Goal: Task Accomplishment & Management: Use online tool/utility

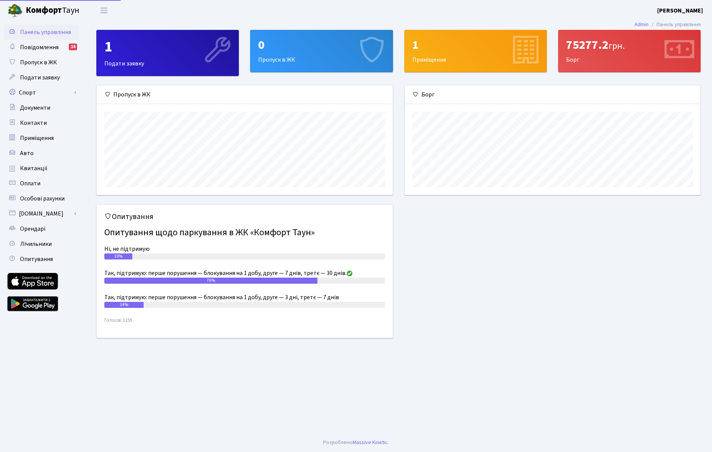
scroll to position [109, 296]
click at [41, 90] on link "Спорт" at bounding box center [42, 92] width 76 height 15
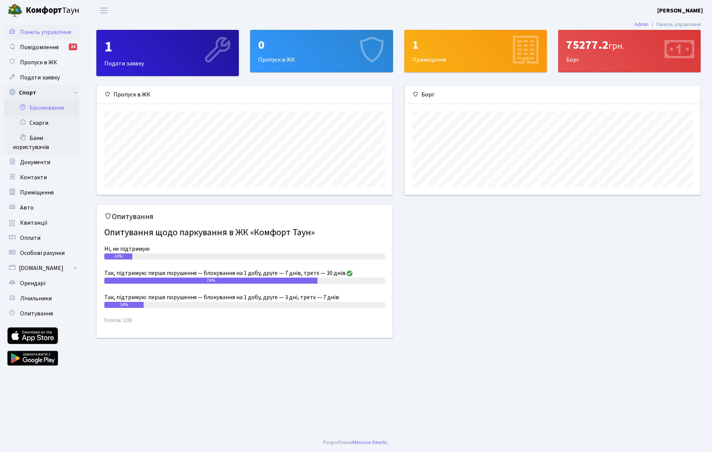
click at [50, 104] on link "Бронювання" at bounding box center [42, 107] width 76 height 15
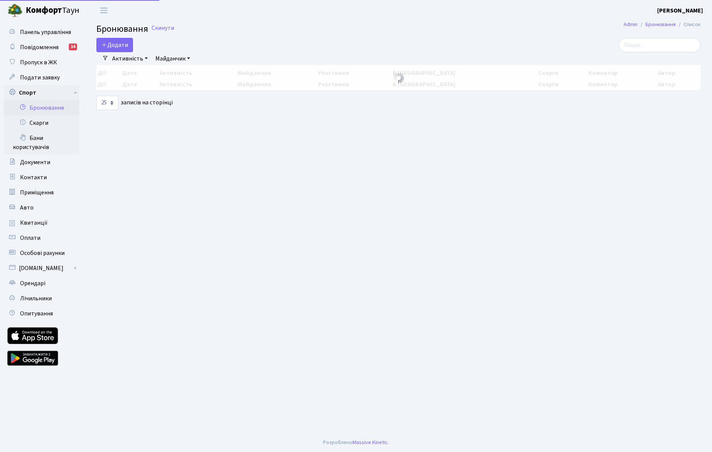
select select "25"
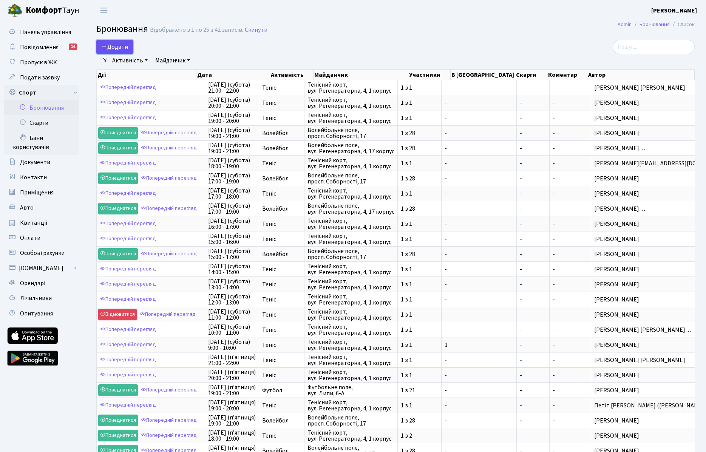
click at [120, 48] on button "Додати" at bounding box center [114, 47] width 37 height 14
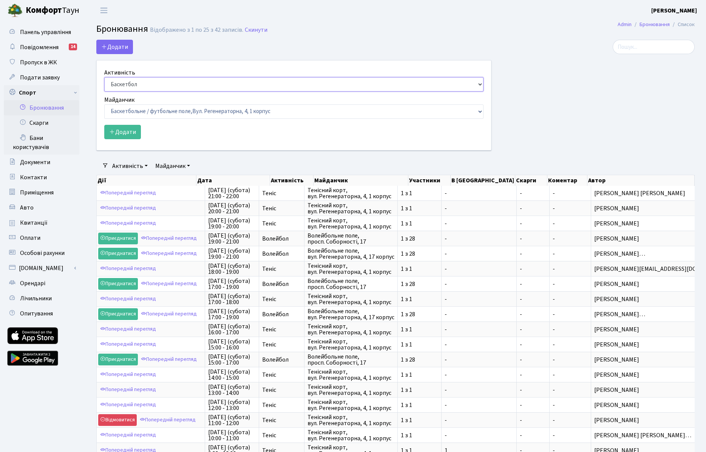
click at [136, 84] on select "Баскетбол Волейбол Йога Катання на роликах Настільний теніс Теніс Футбол Фітнес" at bounding box center [293, 84] width 379 height 14
select select "1"
click at [104, 77] on select "Баскетбол Волейбол Йога Катання на роликах Настільний теніс Теніс Футбол Фітнес" at bounding box center [293, 84] width 379 height 14
click at [135, 112] on select "Баскетбольне / футбольне поле, Вул. Регенераторна, 4, 1 корпус Баскетбольне пол…" at bounding box center [293, 111] width 379 height 14
select select "1"
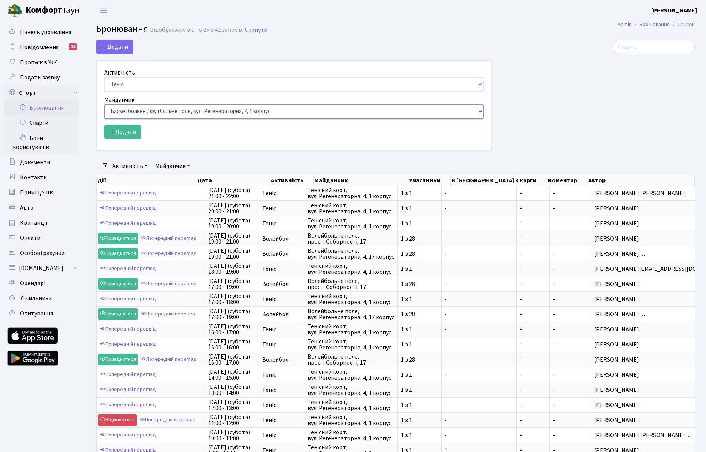
click at [104, 104] on select "Баскетбольне / футбольне поле, Вул. Регенераторна, 4, 1 корпус Баскетбольне пол…" at bounding box center [293, 111] width 379 height 14
click at [129, 133] on button "Додати" at bounding box center [122, 132] width 37 height 14
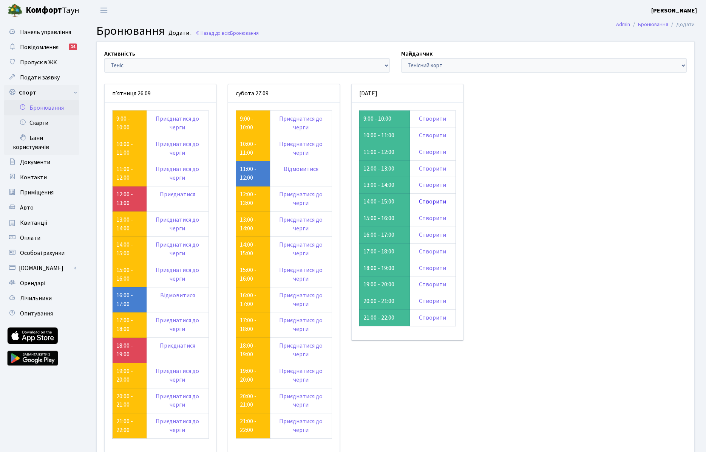
click at [429, 203] on link "Створити" at bounding box center [432, 201] width 27 height 8
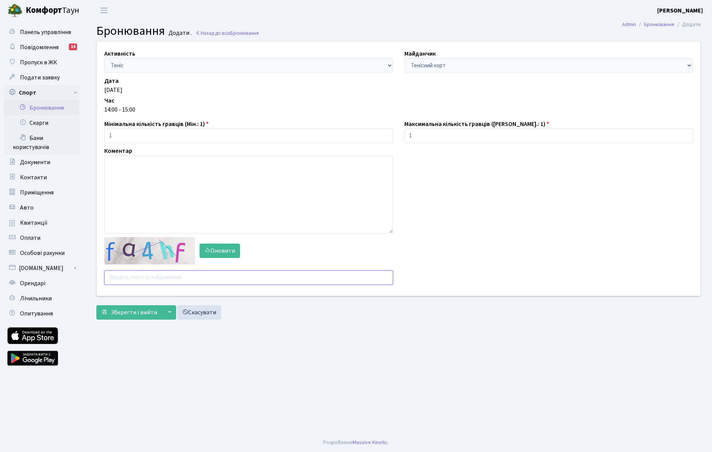
click at [153, 273] on input "text" at bounding box center [248, 277] width 289 height 14
type input "1"
type input "2a3gb"
click at [96, 305] on button "Зберегти і вийти" at bounding box center [129, 312] width 66 height 14
click at [678, 10] on b "[PERSON_NAME]" at bounding box center [680, 10] width 46 height 8
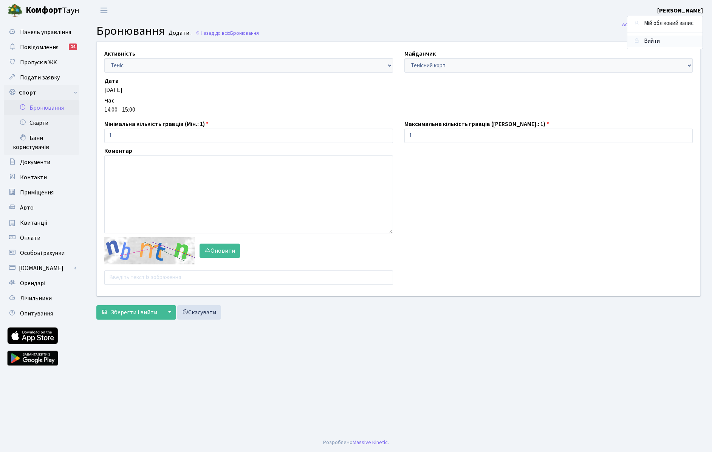
click at [652, 42] on link "Вийти" at bounding box center [664, 42] width 75 height 12
